Goal: Navigation & Orientation: Find specific page/section

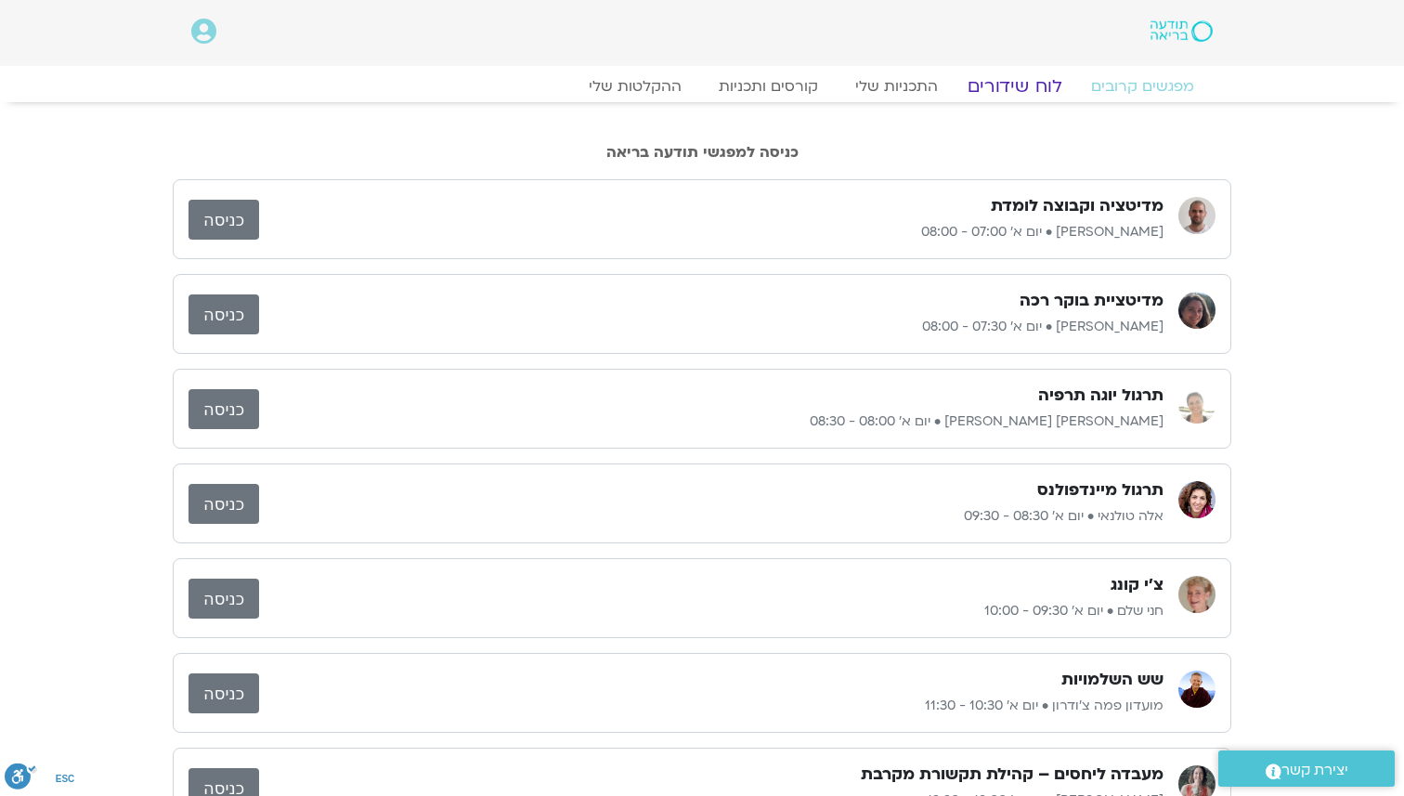
click at [1036, 86] on link "לוח שידורים" at bounding box center [1014, 86] width 139 height 22
click at [690, 322] on p "[PERSON_NAME] • יום א׳ 07:30 - 08:00" at bounding box center [711, 327] width 905 height 22
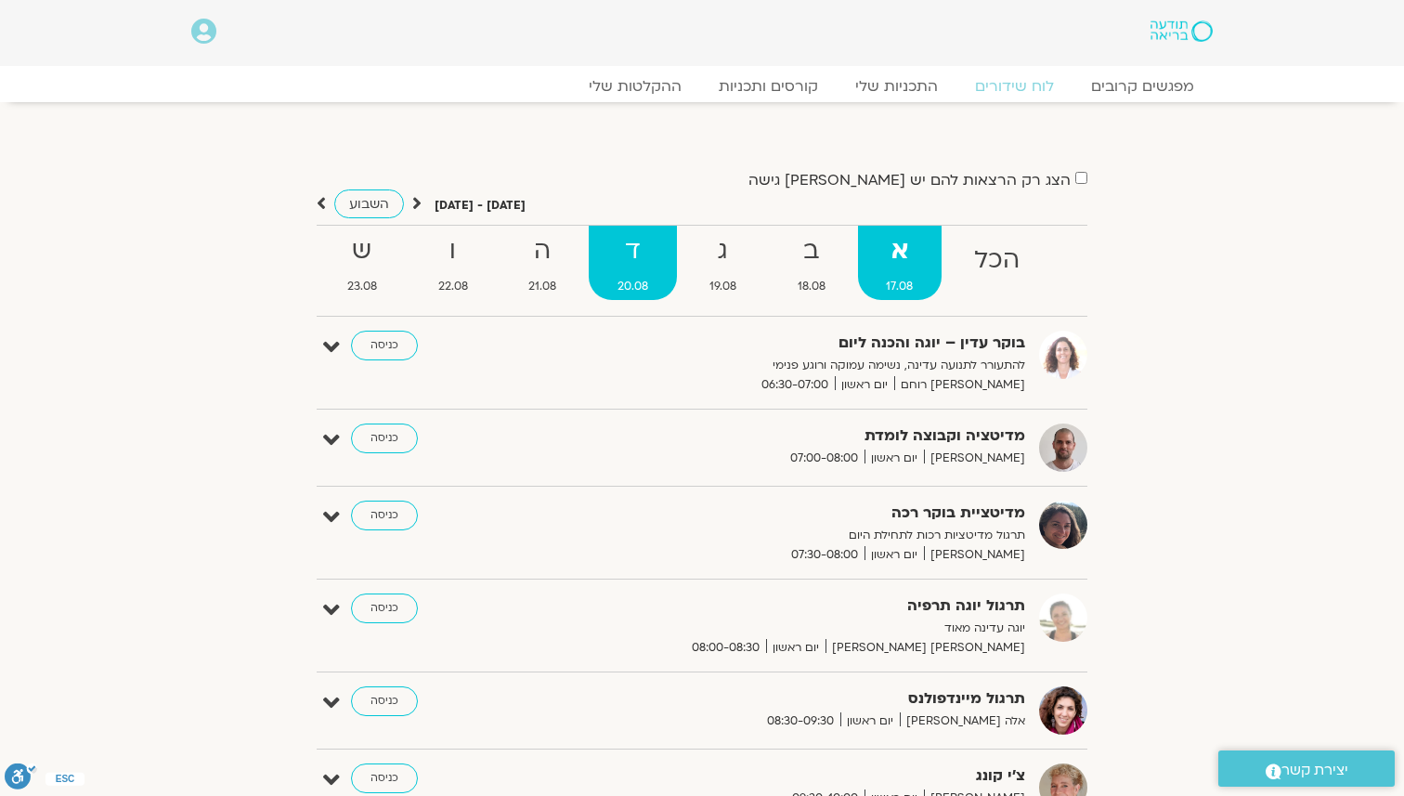
click at [641, 256] on strong "ד" at bounding box center [633, 251] width 88 height 42
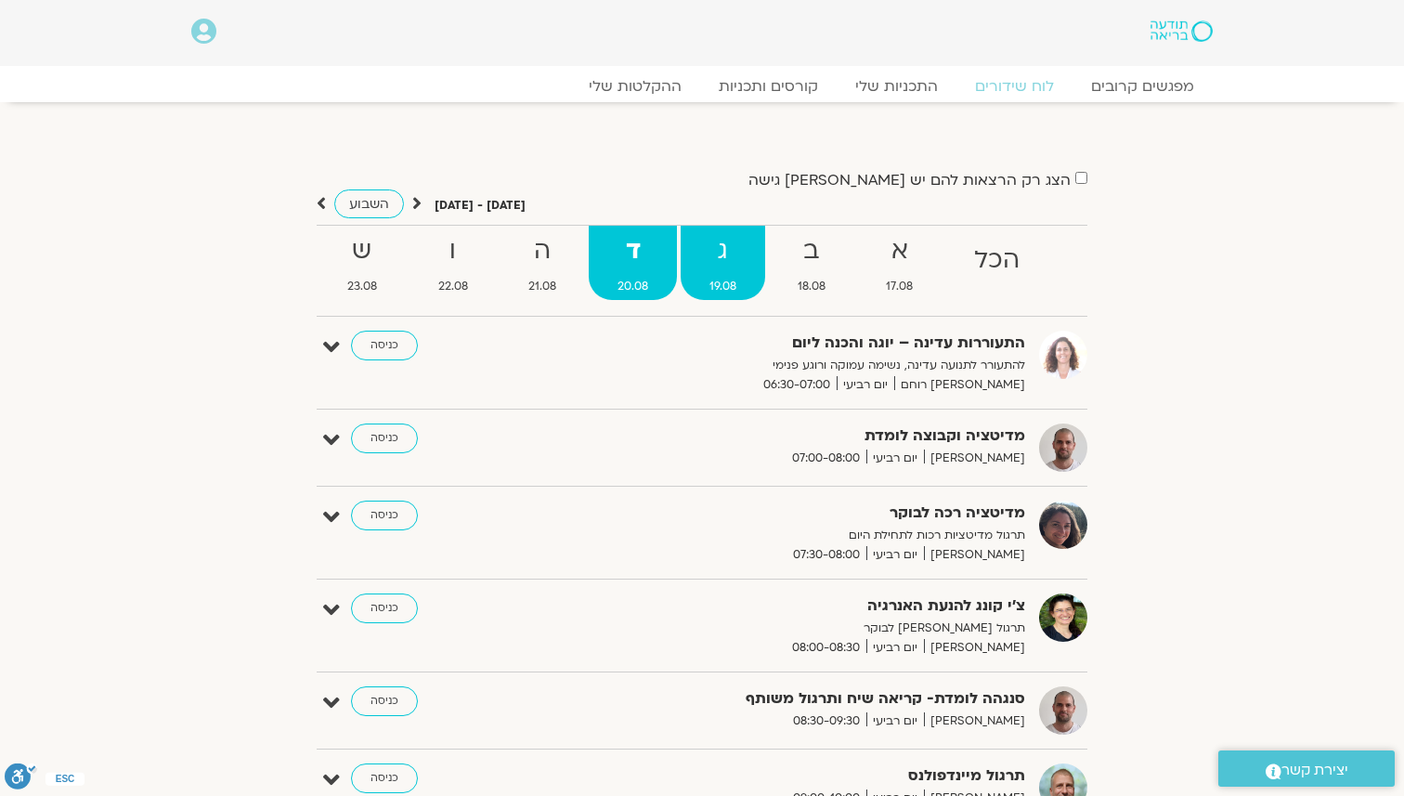
click at [719, 260] on strong "ג" at bounding box center [723, 251] width 85 height 42
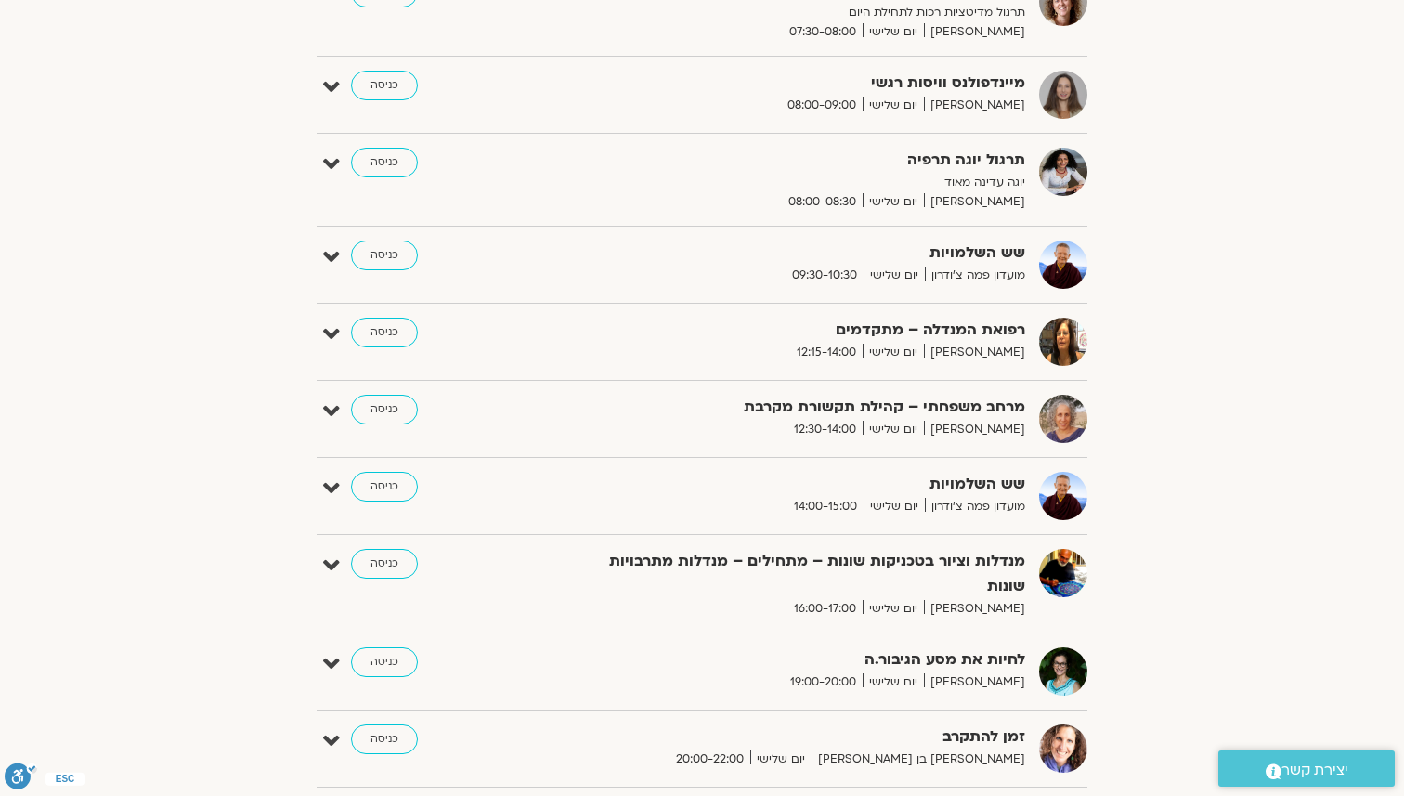
scroll to position [521, 0]
